Goal: Book appointment/travel/reservation

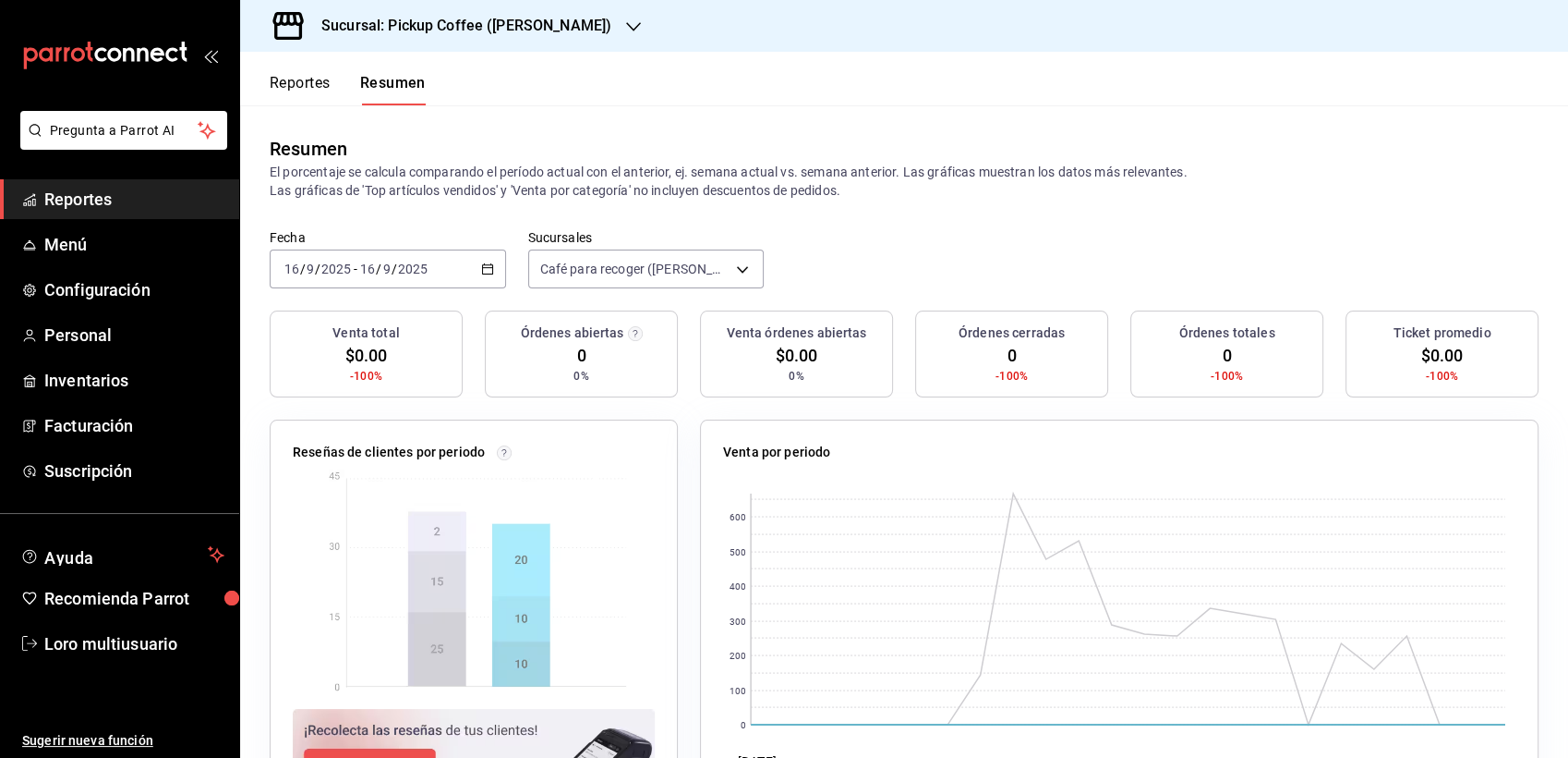
click at [399, 12] on div "Sucursal: Pickup Coffee ([PERSON_NAME])" at bounding box center [452, 26] width 393 height 52
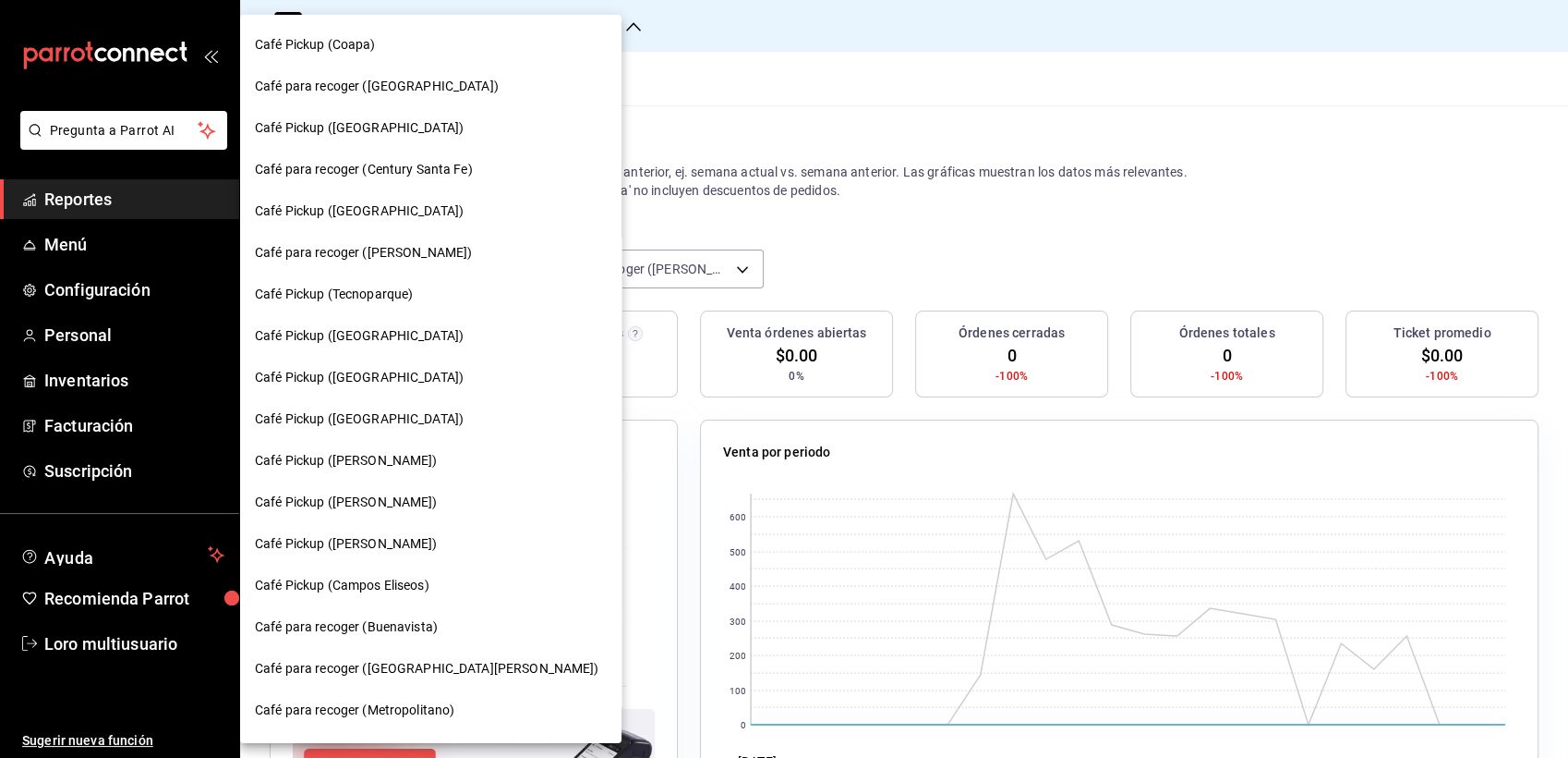
scroll to position [248, 0]
click at [729, 112] on div at bounding box center [784, 379] width 1568 height 758
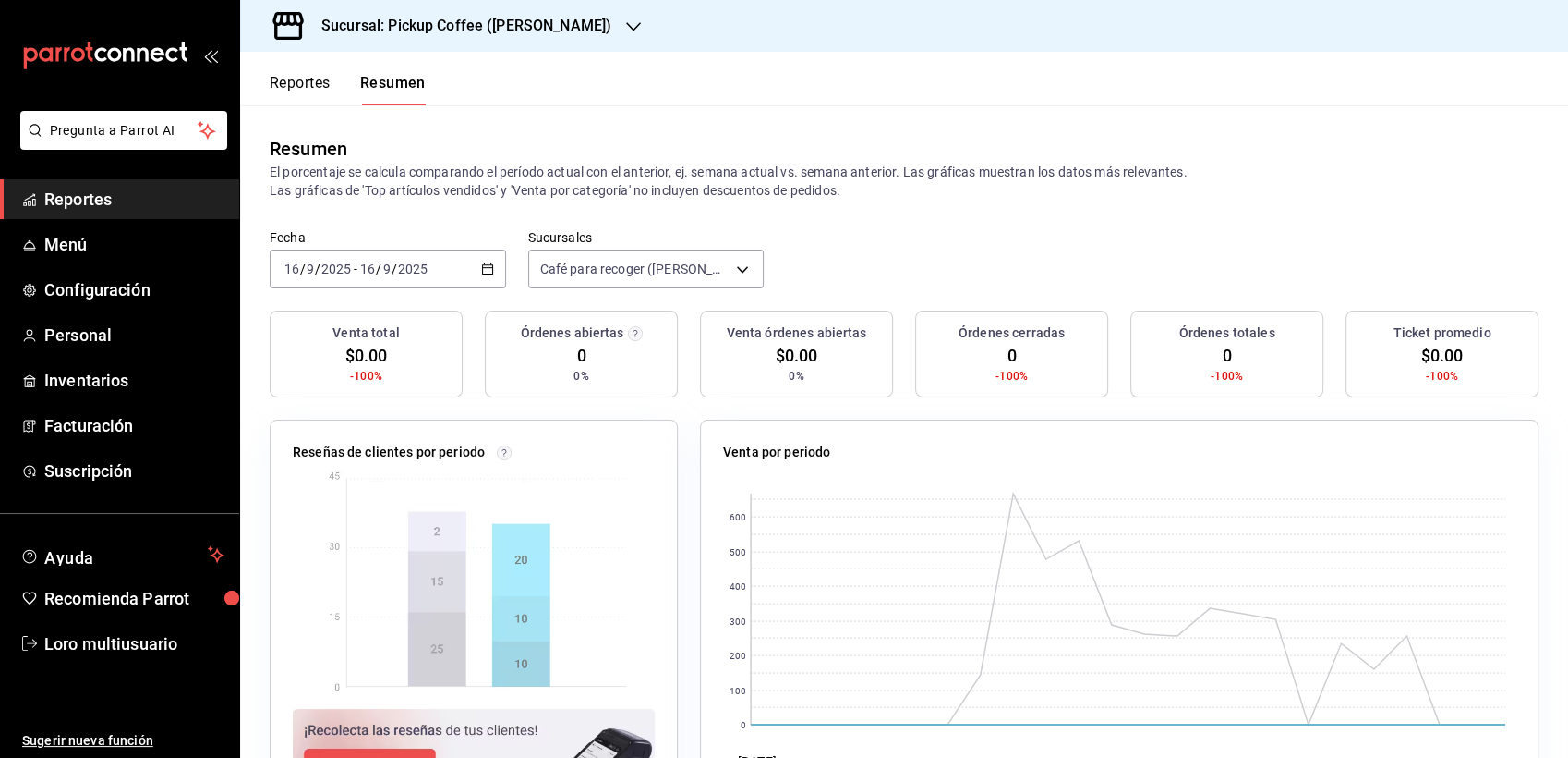
click at [465, 27] on h3 "Sucursal: Pickup Coffee ([PERSON_NAME])" at bounding box center [459, 26] width 305 height 22
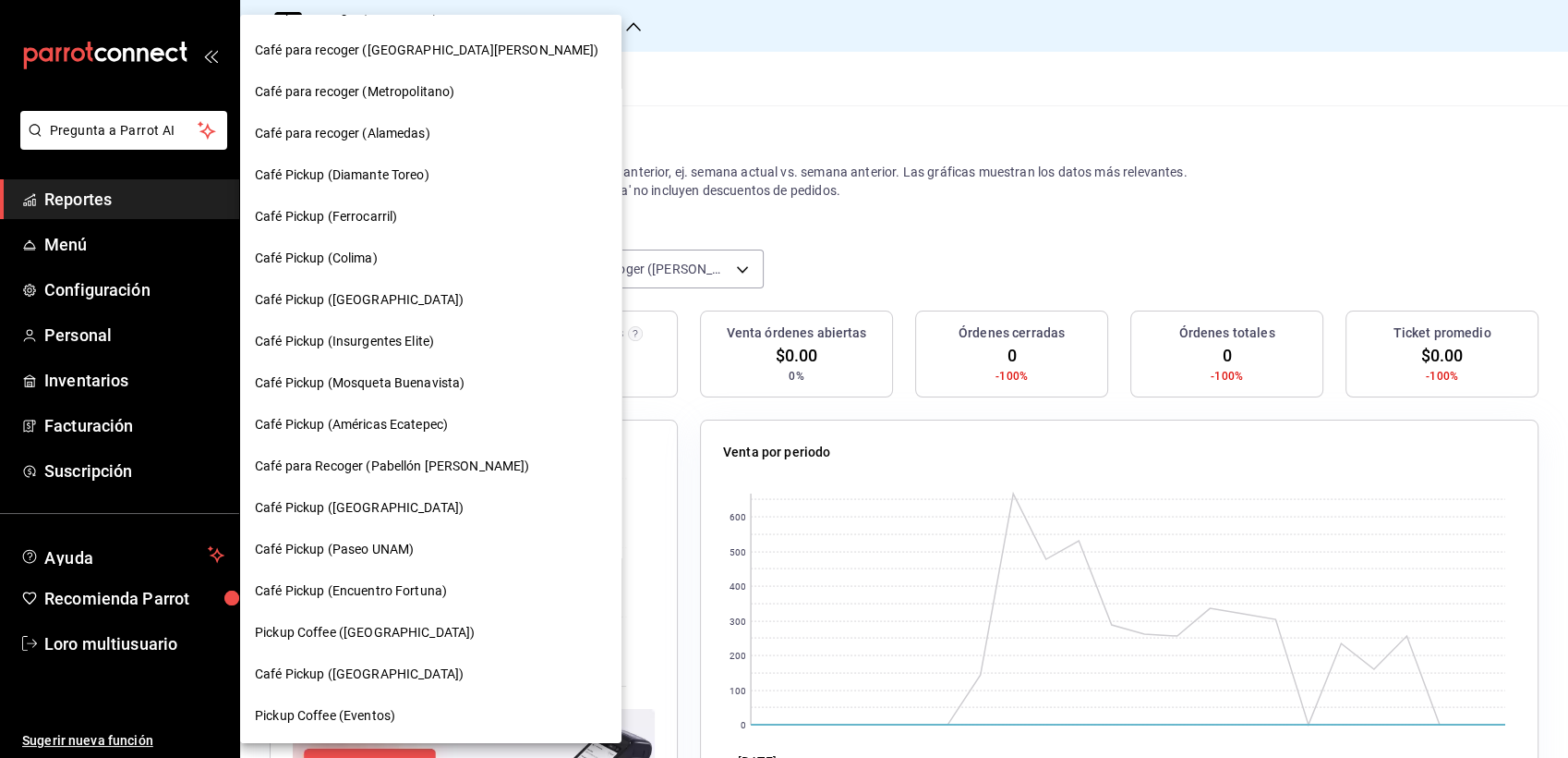
scroll to position [0, 0]
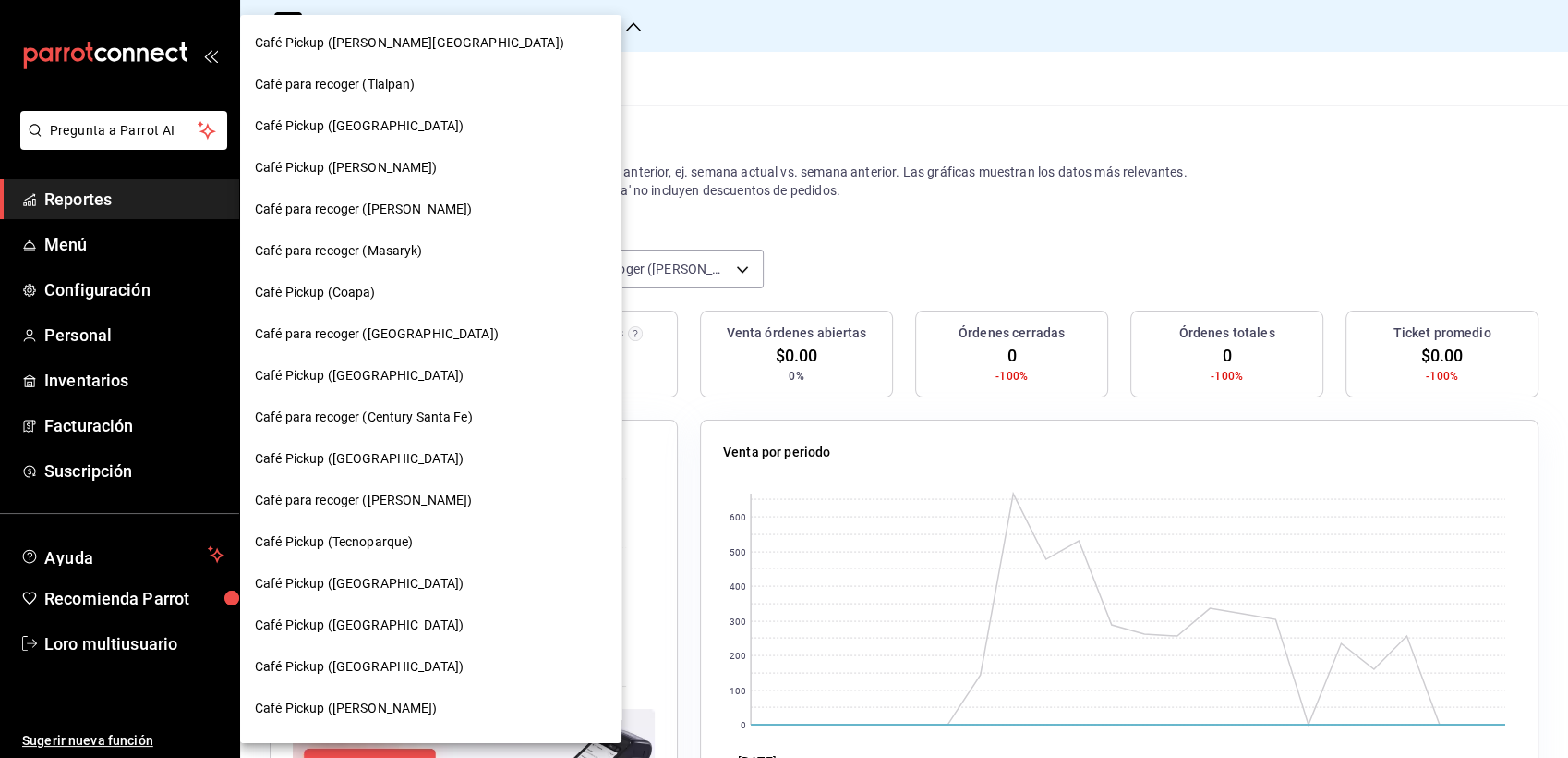
click at [371, 625] on span "Café Pickup ([GEOGRAPHIC_DATA])" at bounding box center [359, 625] width 209 height 20
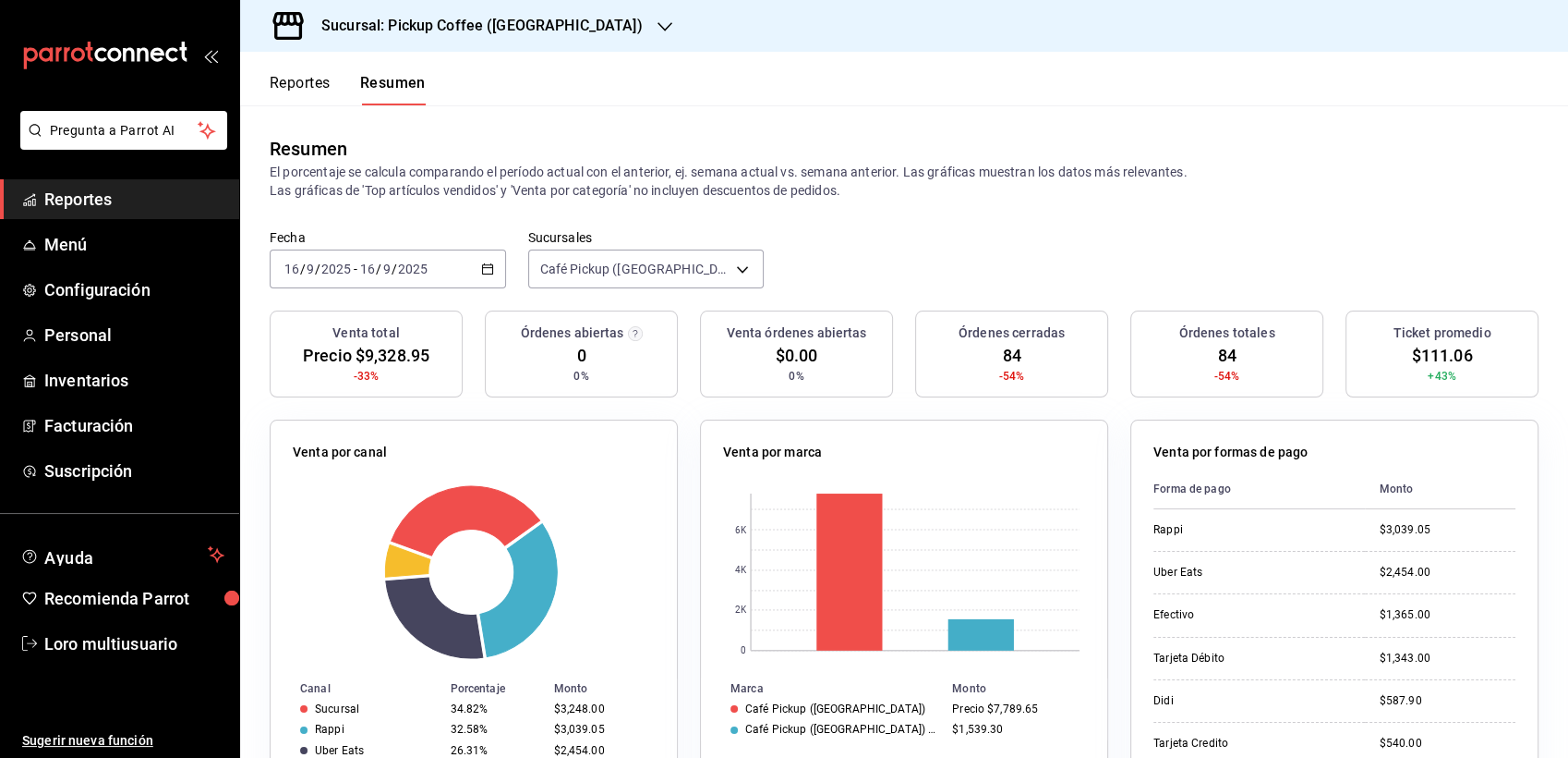
click at [363, 270] on input "16" at bounding box center [367, 268] width 17 height 15
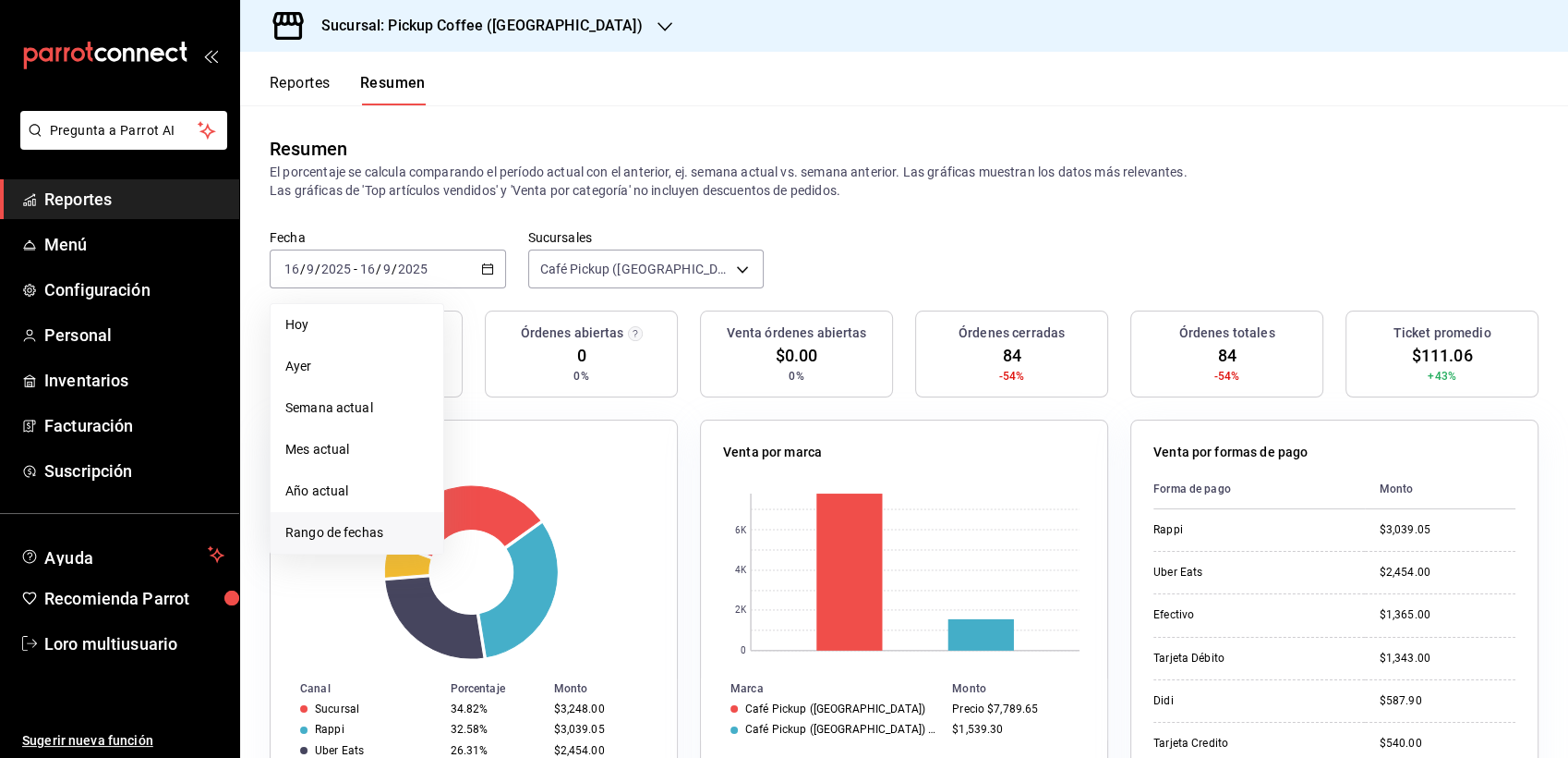
click at [333, 543] on li "Rango de fechas" at bounding box center [357, 532] width 173 height 42
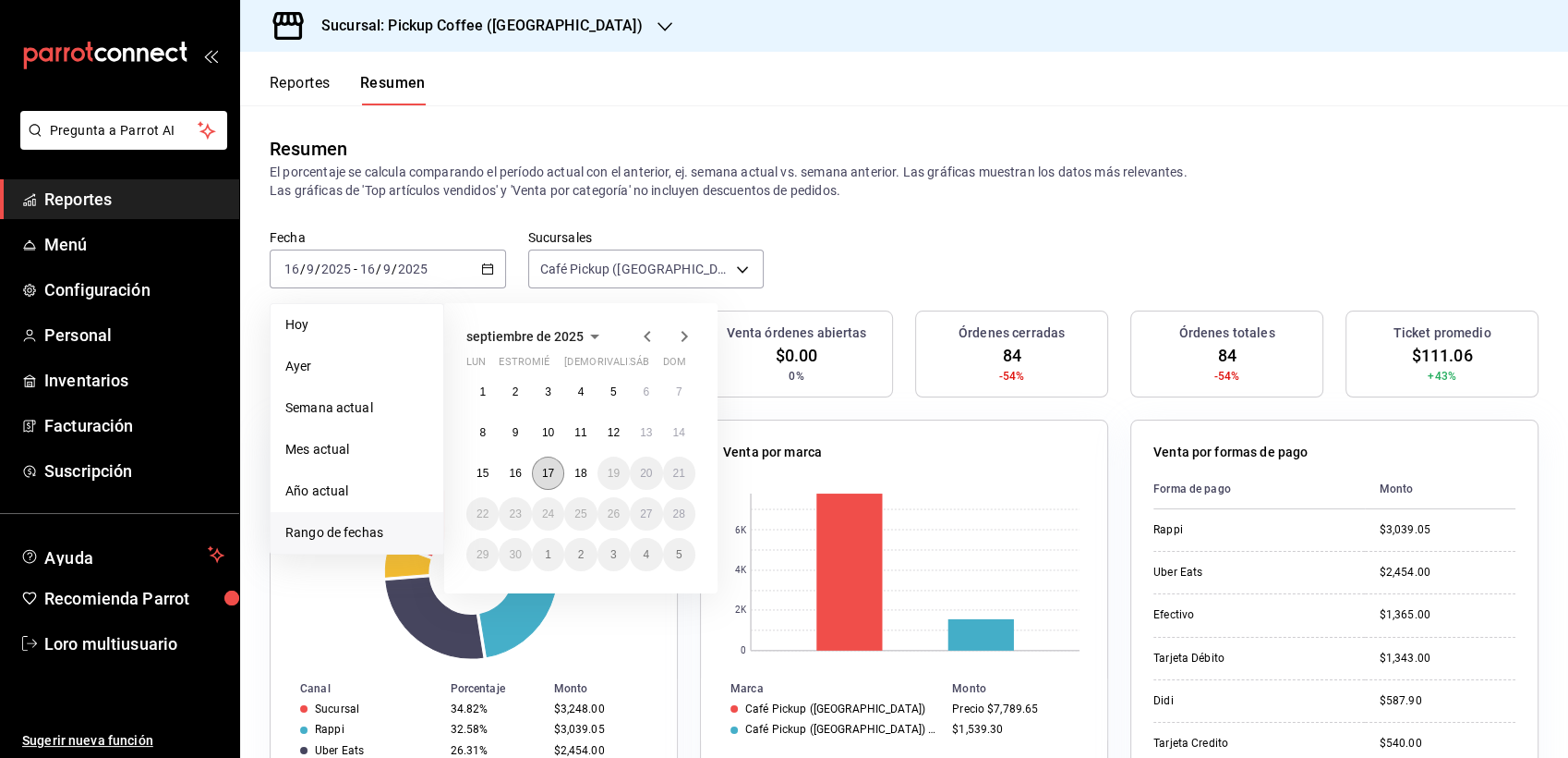
click at [555, 483] on button "17" at bounding box center [548, 472] width 33 height 33
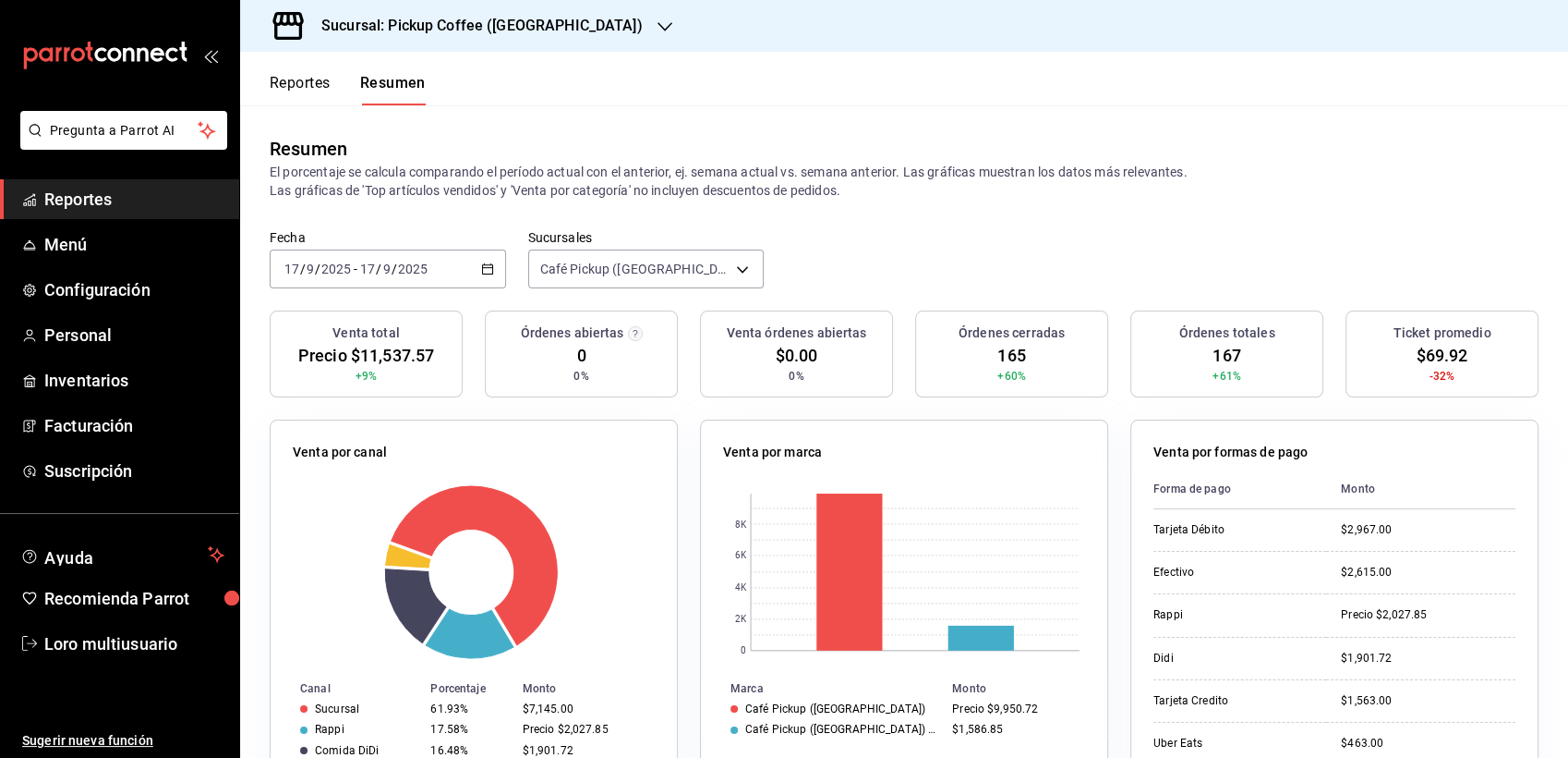
click at [396, 0] on div "Sucursal: Pickup Coffee ([GEOGRAPHIC_DATA])" at bounding box center [468, 26] width 425 height 52
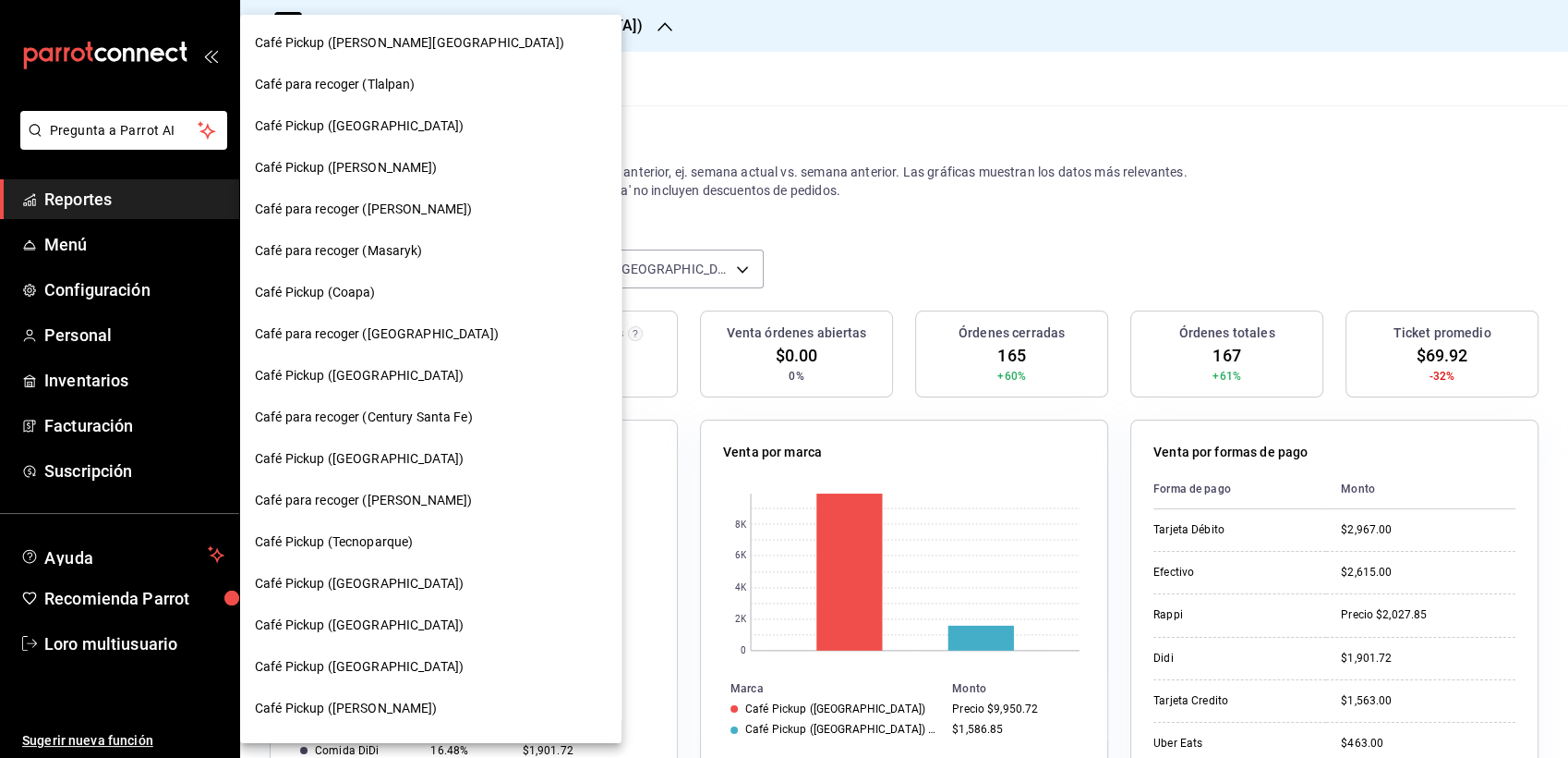
click at [440, 52] on div "Café Pickup ([PERSON_NAME][GEOGRAPHIC_DATA])" at bounding box center [431, 43] width 352 height 20
